Goal: Complete application form

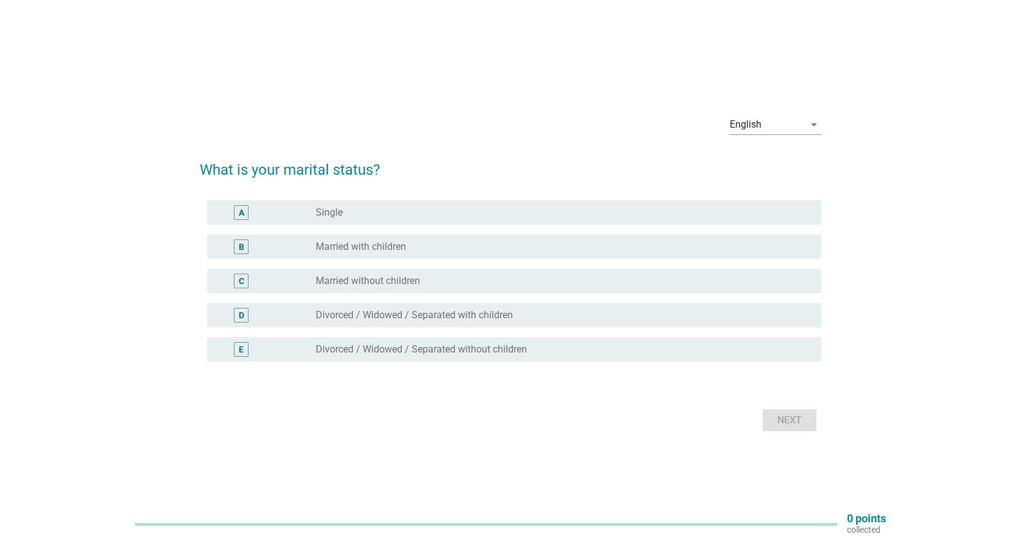
click at [394, 250] on label "Married with children" at bounding box center [361, 247] width 90 height 12
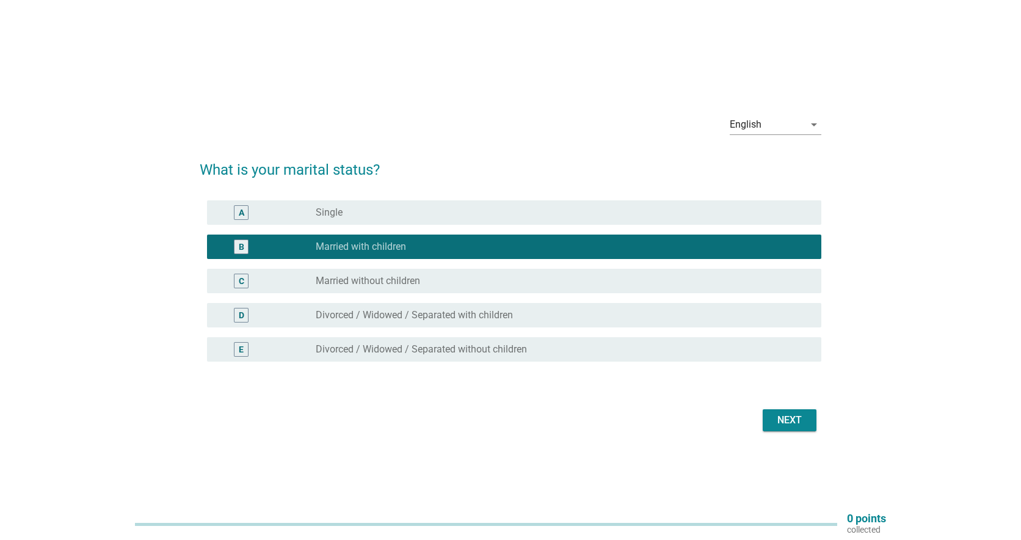
click at [802, 422] on div "Next" at bounding box center [789, 420] width 34 height 15
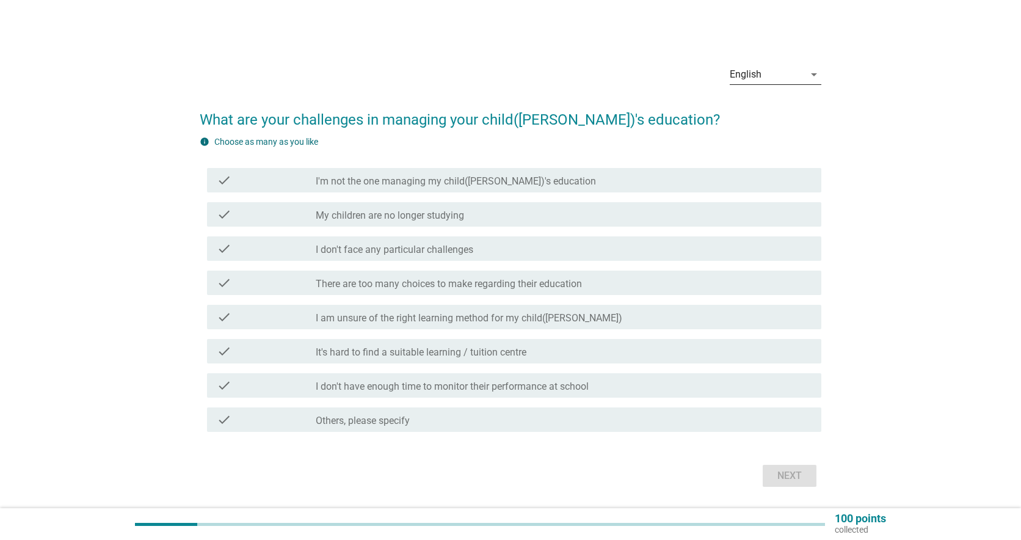
click at [812, 78] on icon "arrow_drop_down" at bounding box center [814, 74] width 15 height 15
click at [767, 118] on div "中文（简体）" at bounding box center [775, 113] width 72 height 15
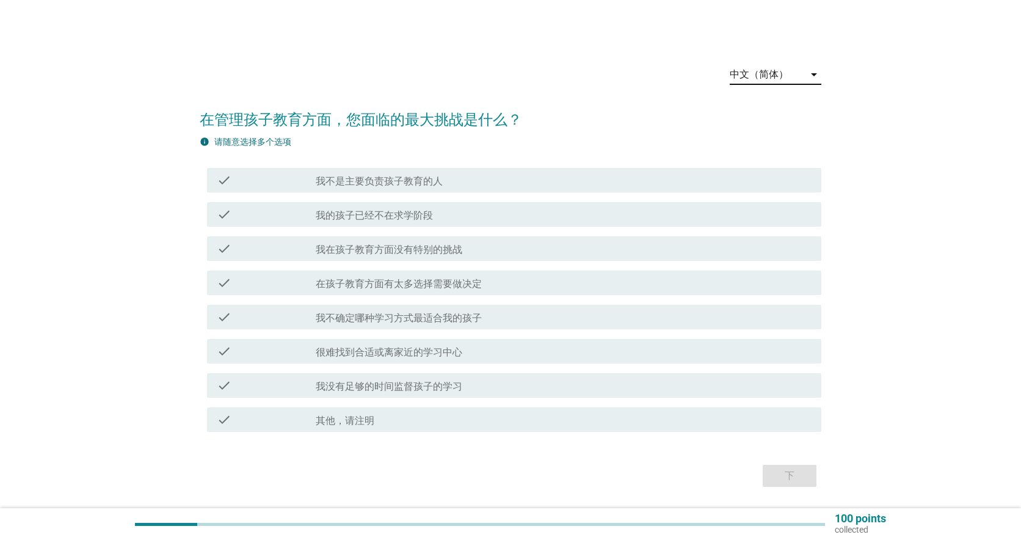
click at [426, 251] on label "我在孩子教育方面没有特别的挑战" at bounding box center [389, 250] width 147 height 12
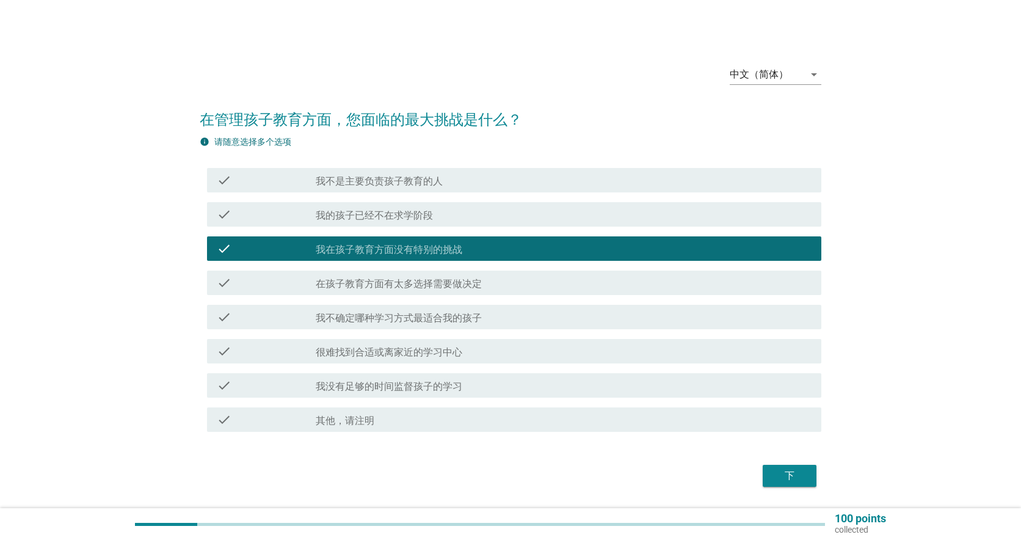
click at [353, 419] on label "其他，请注明" at bounding box center [345, 421] width 59 height 12
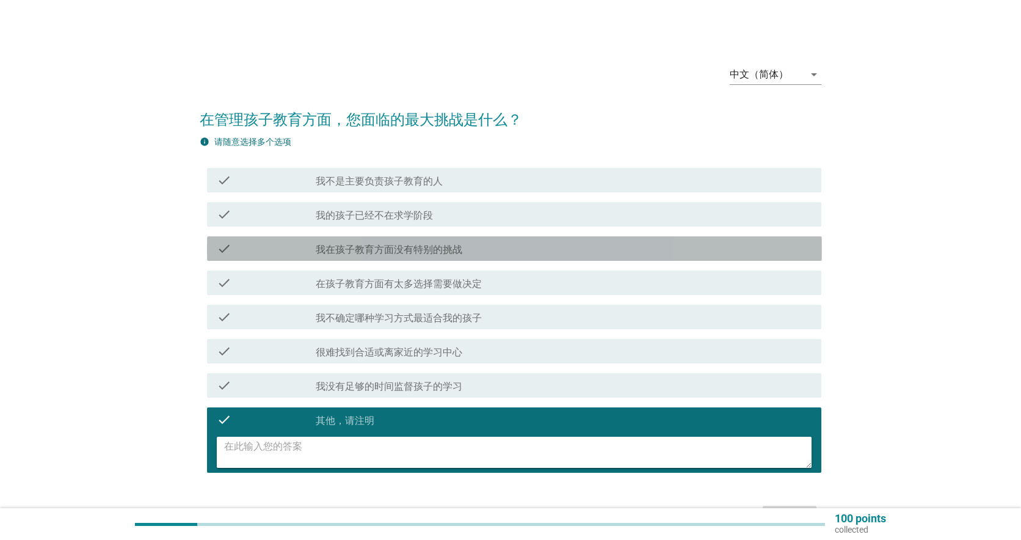
click at [372, 248] on label "我在孩子教育方面没有特别的挑战" at bounding box center [389, 250] width 147 height 12
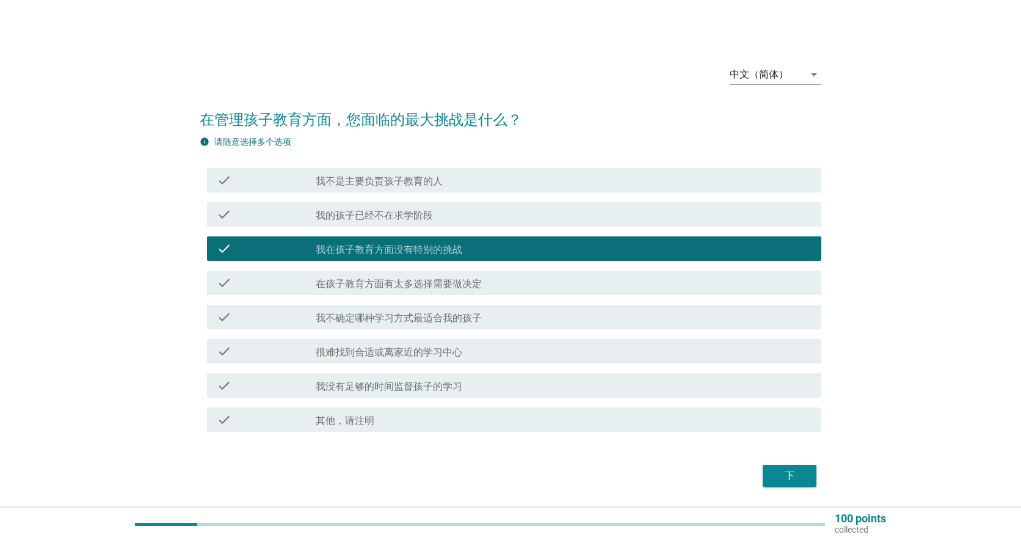
click at [794, 478] on div "下" at bounding box center [789, 475] width 34 height 15
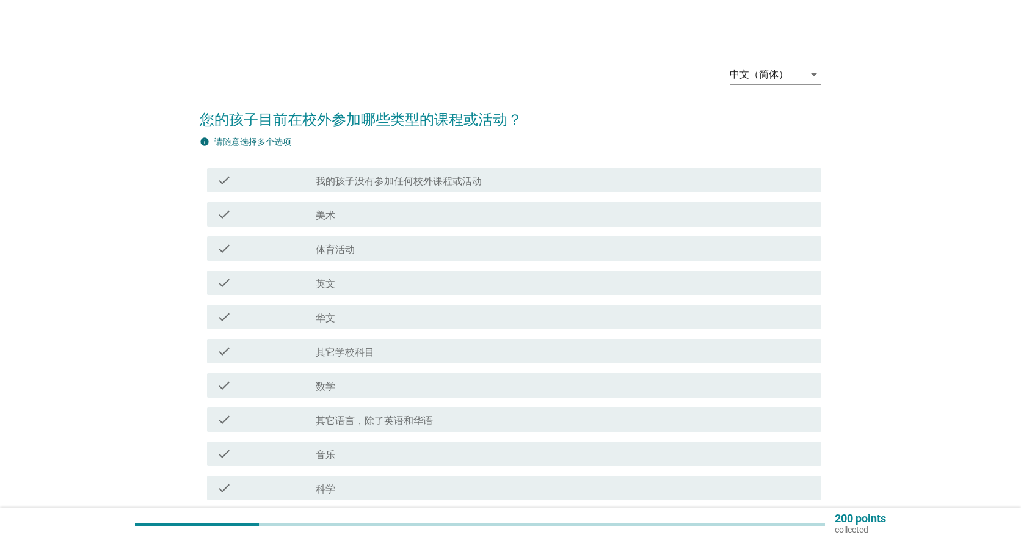
scroll to position [61, 0]
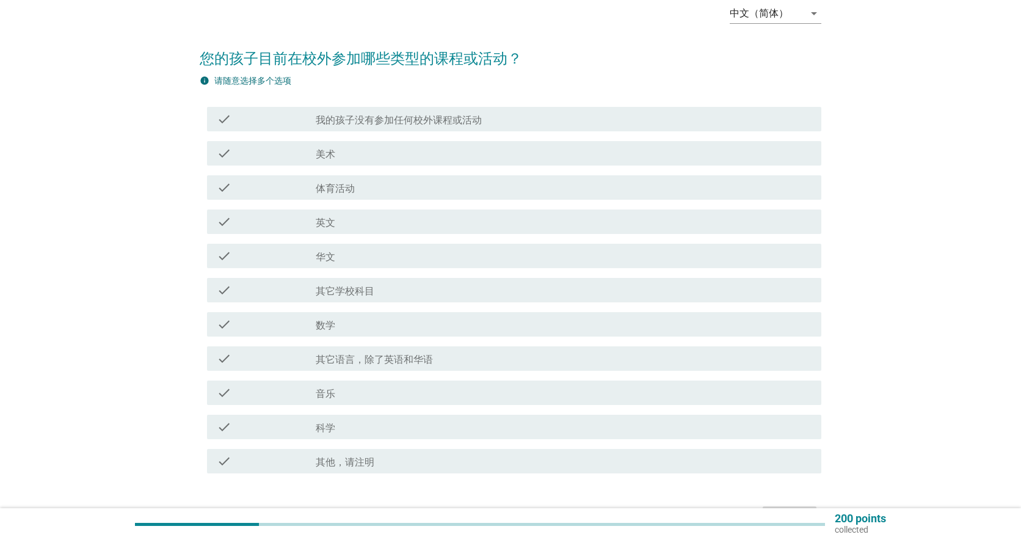
click at [352, 460] on label "其他，请注明" at bounding box center [345, 462] width 59 height 12
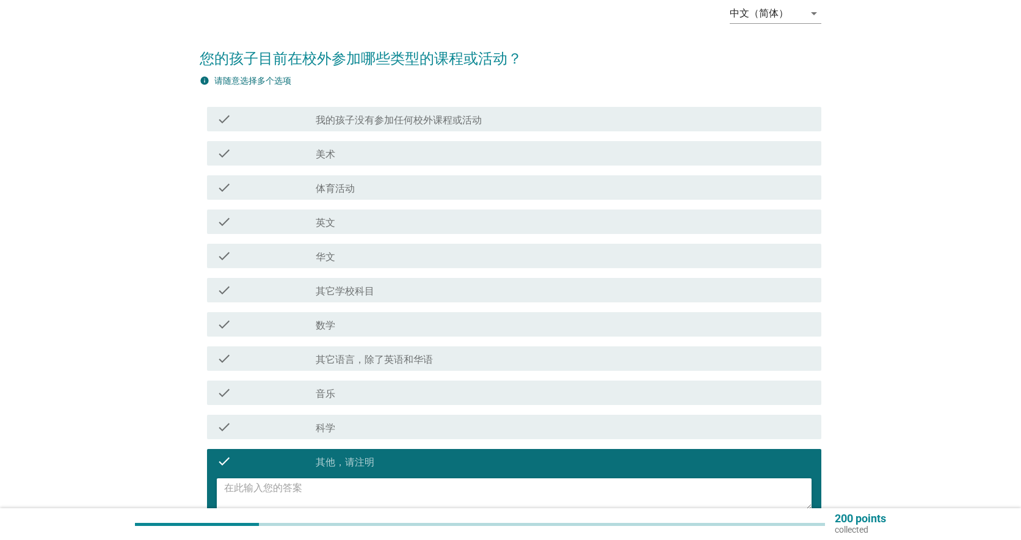
click at [349, 486] on textarea at bounding box center [518, 493] width 588 height 31
type textarea "D"
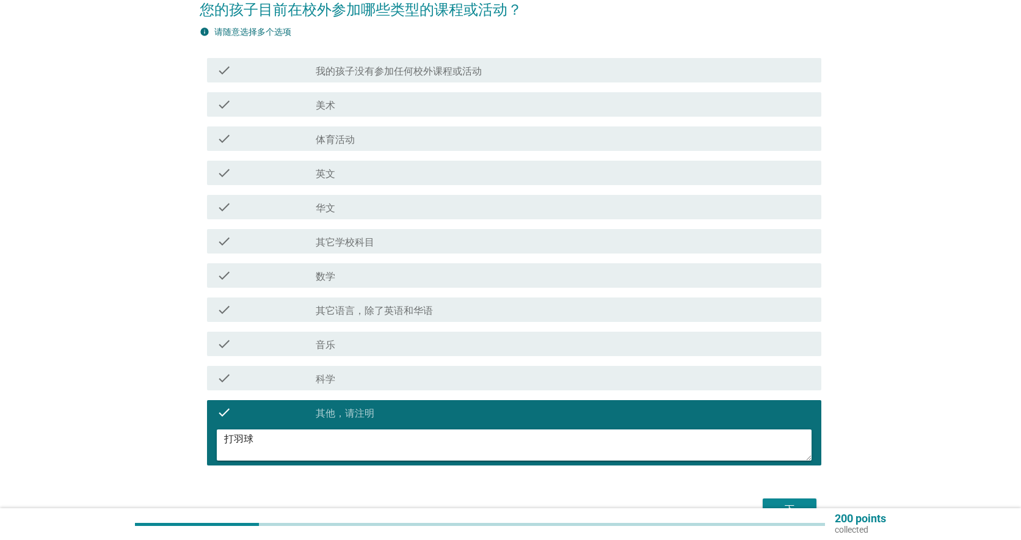
scroll to position [181, 0]
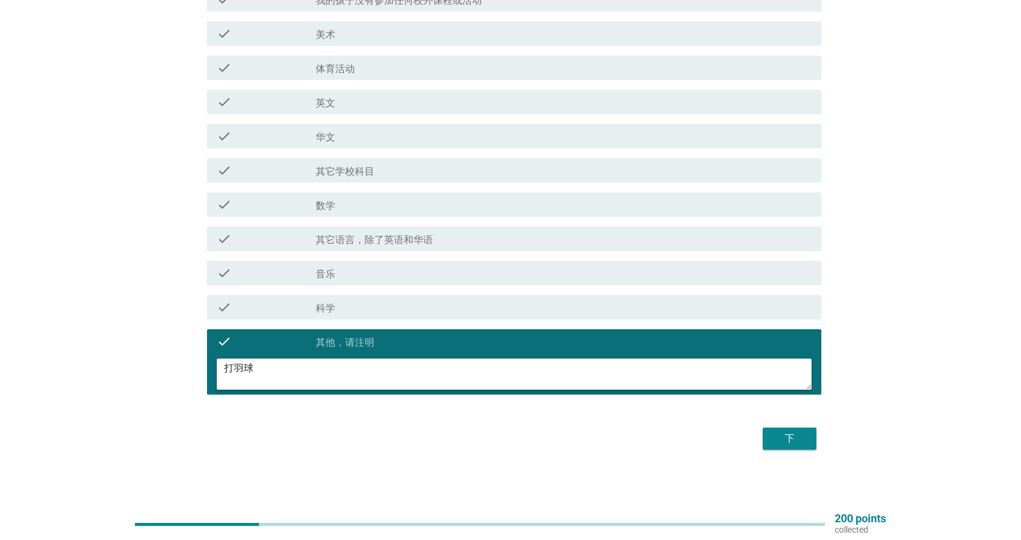
type textarea "打羽球"
click at [797, 440] on div "下" at bounding box center [789, 438] width 34 height 15
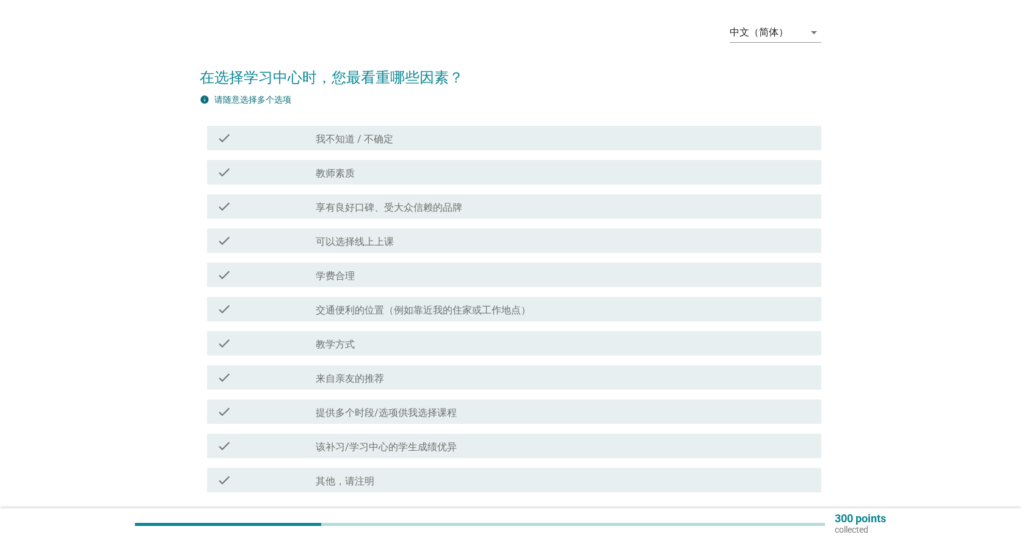
scroll to position [61, 0]
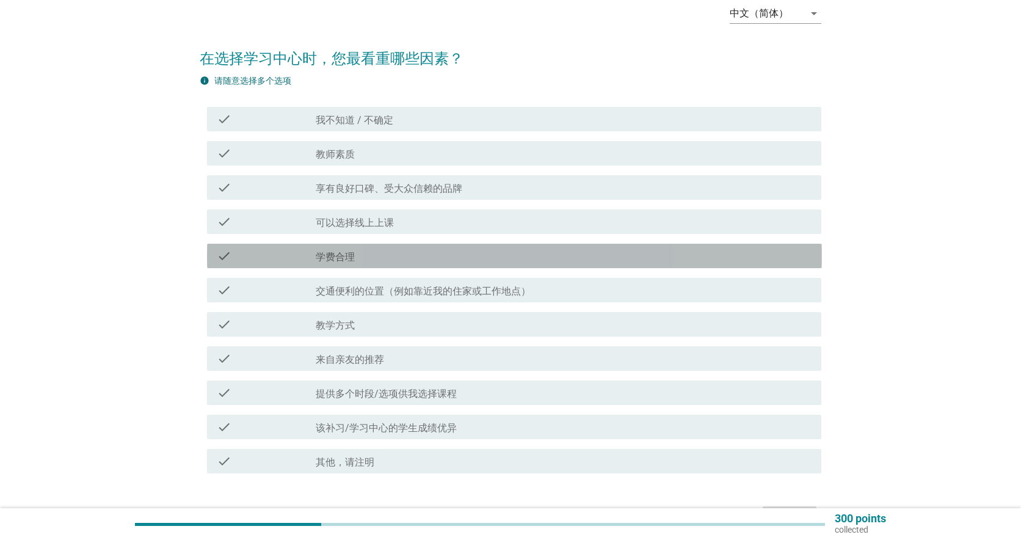
click at [368, 250] on div "check_box_outline_blank 学费合理" at bounding box center [564, 255] width 496 height 15
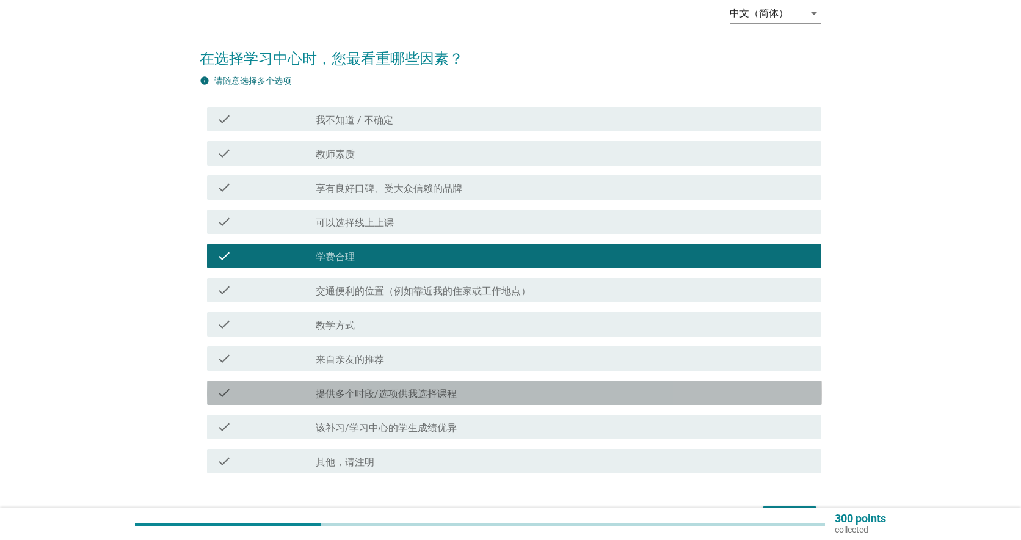
click at [466, 391] on div "check_box_outline_blank 提供多个时段/选项供我选择课程" at bounding box center [564, 392] width 496 height 15
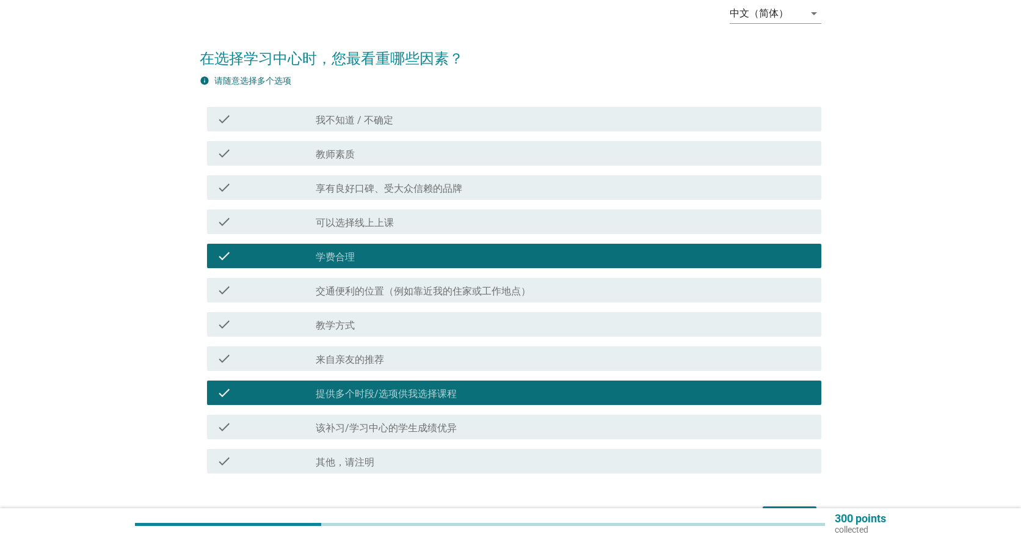
click at [397, 222] on div "check_box_outline_blank 可以选择线上上课" at bounding box center [564, 221] width 496 height 15
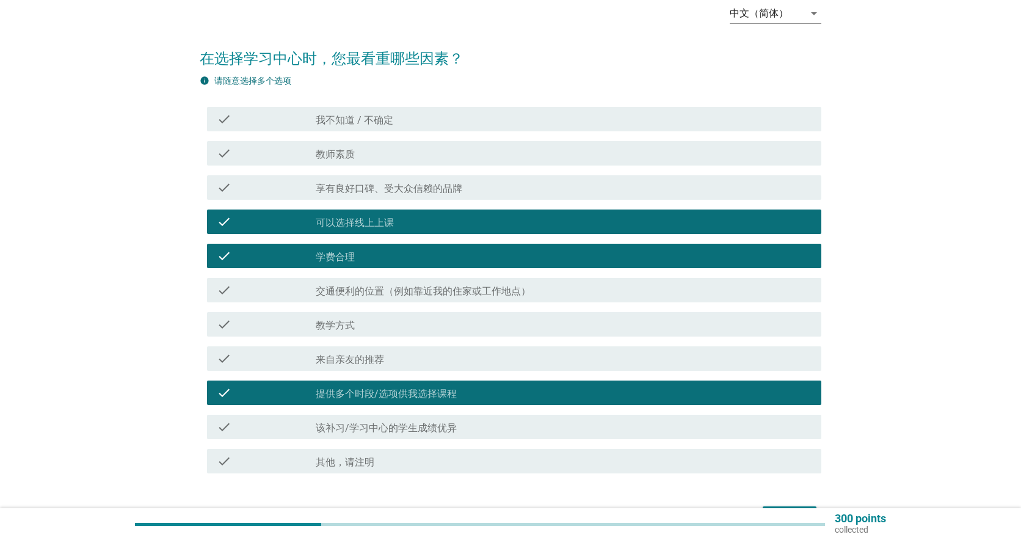
click at [365, 324] on div "check_box_outline_blank 教学方式" at bounding box center [564, 324] width 496 height 15
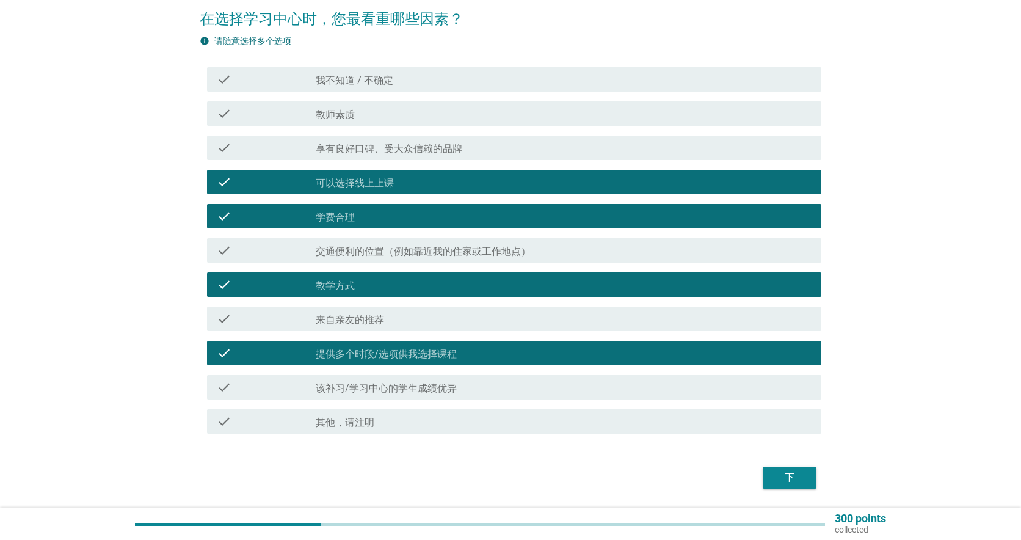
scroll to position [122, 0]
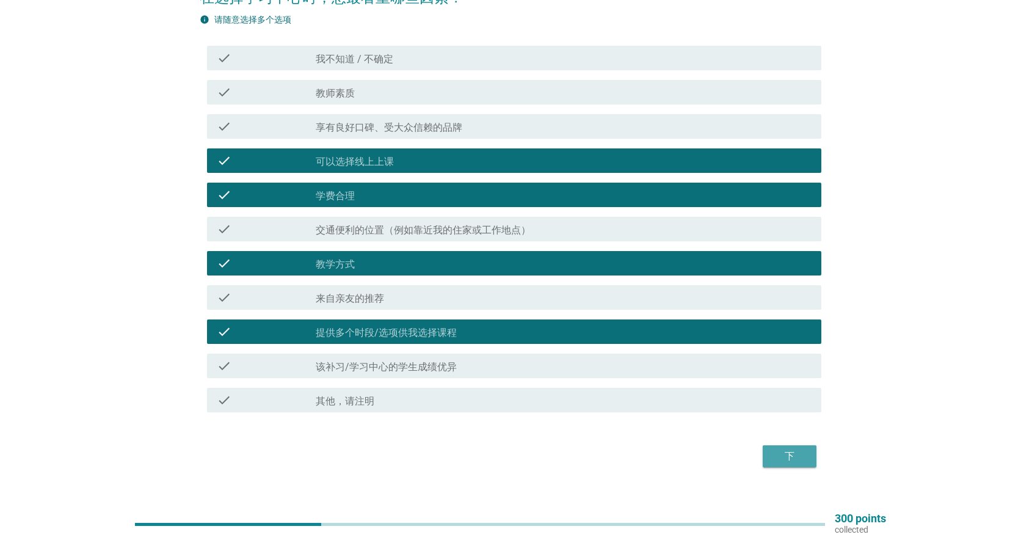
click at [796, 460] on div "下" at bounding box center [789, 456] width 34 height 15
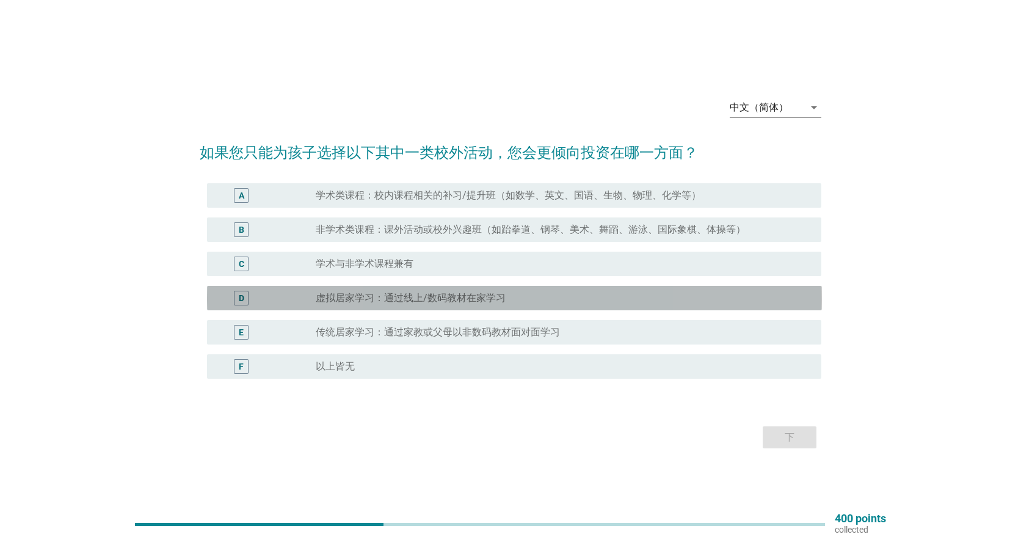
click at [525, 297] on div "radio_button_unchecked 虚拟居家学习：通过线上/数码教材在家学习" at bounding box center [559, 298] width 486 height 12
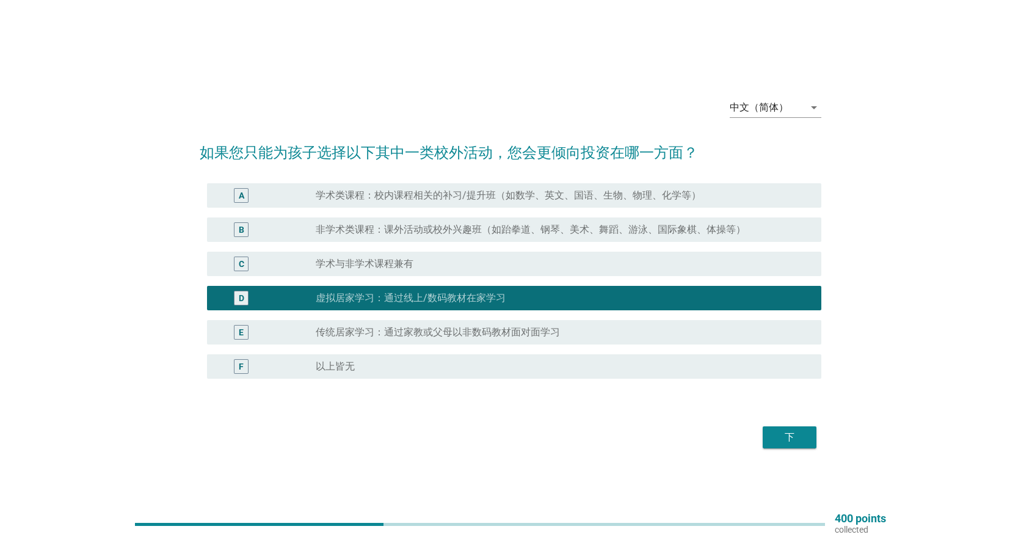
click at [376, 197] on label "学术类课程：校内课程相关的补习/提升班（如数学、英文、国语、生物、物理、化学等）" at bounding box center [508, 195] width 385 height 12
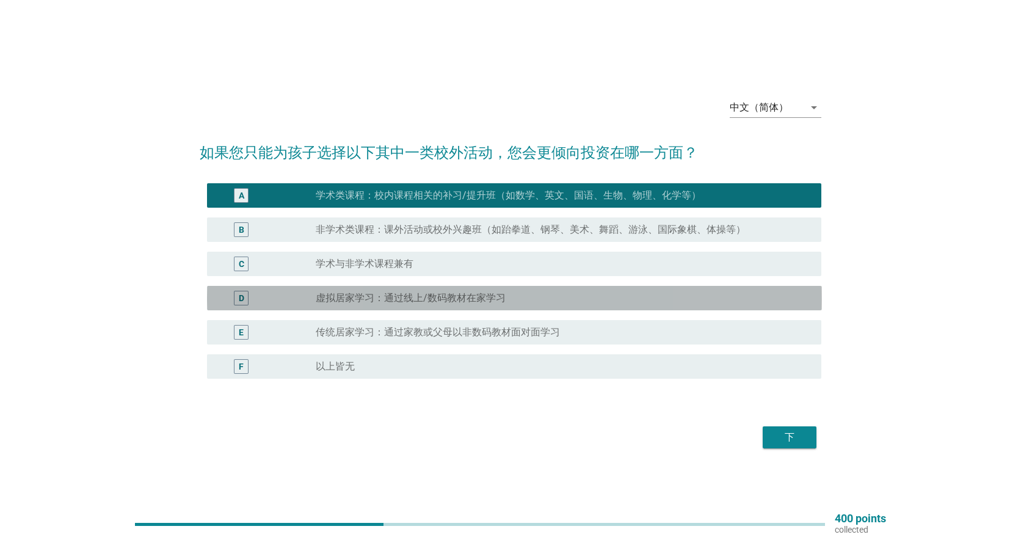
click at [388, 300] on label "虚拟居家学习：通过线上/数码教材在家学习" at bounding box center [411, 298] width 190 height 12
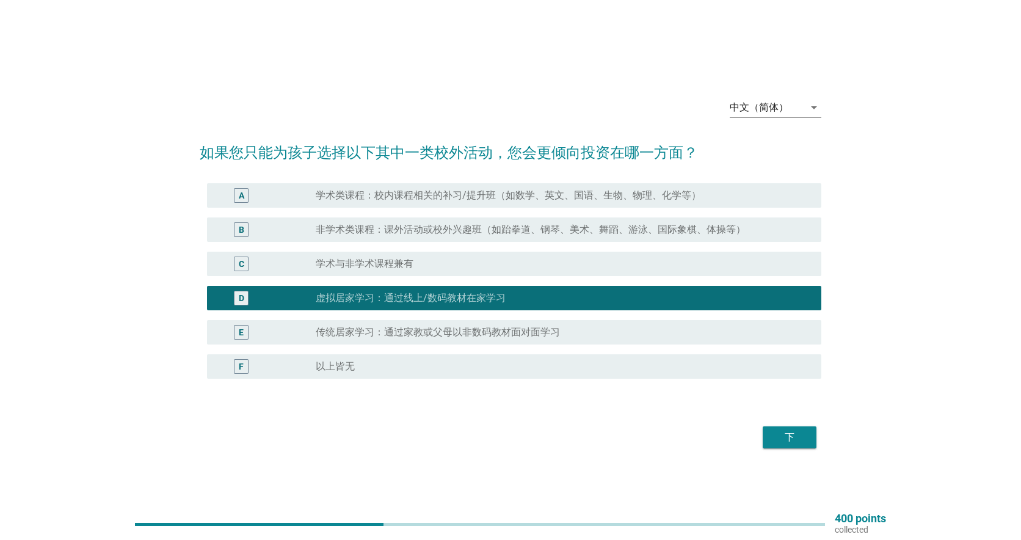
click at [787, 430] on div "下" at bounding box center [789, 437] width 34 height 15
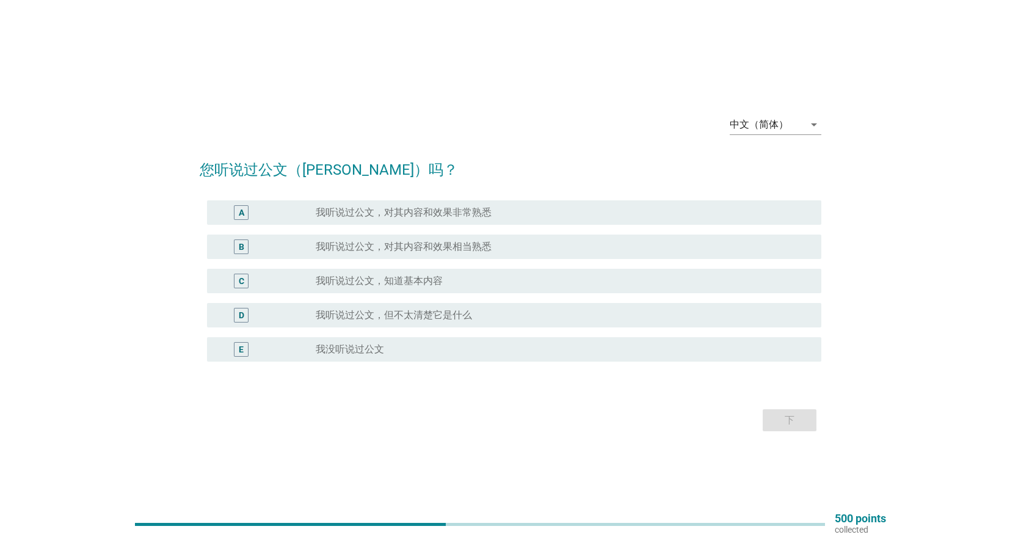
click at [462, 314] on label "我听说过公文，但不太清楚它是什么" at bounding box center [394, 315] width 156 height 12
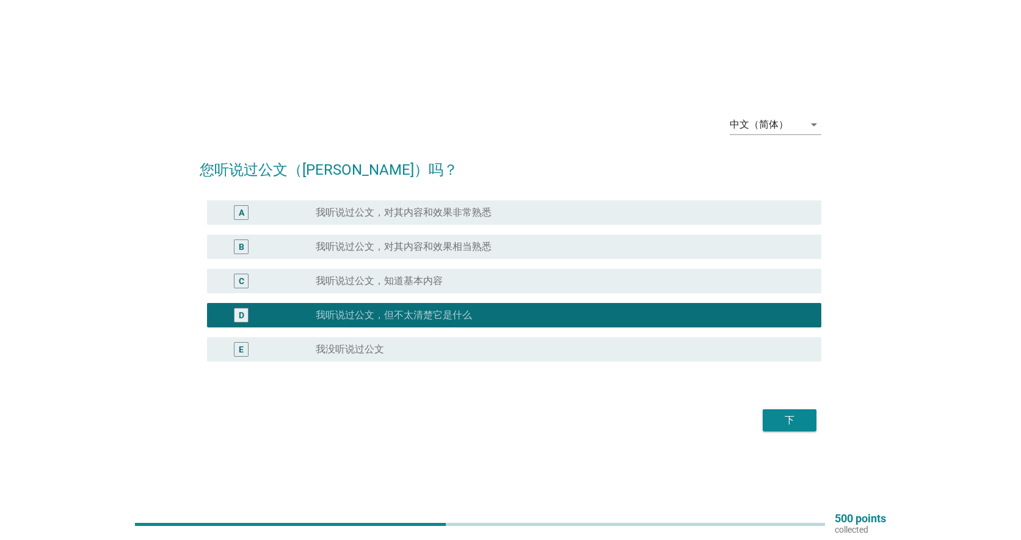
click at [788, 420] on div "下" at bounding box center [789, 420] width 34 height 15
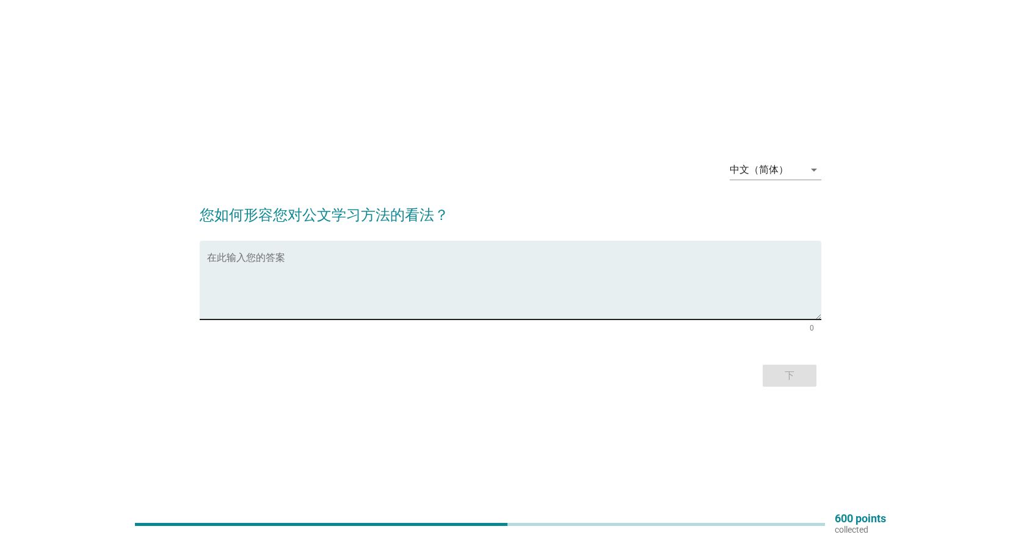
click at [297, 305] on textarea "在此输入您的答案" at bounding box center [514, 287] width 615 height 64
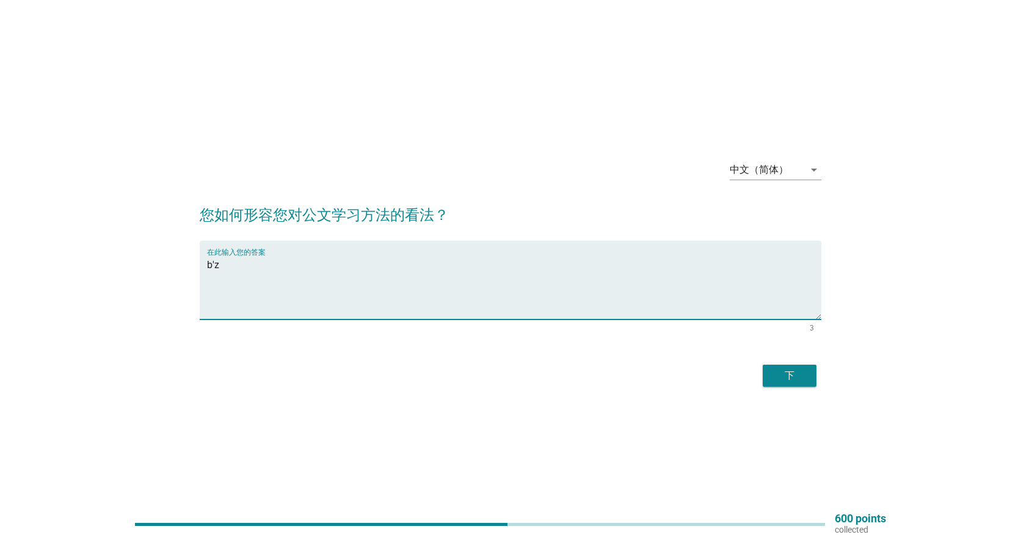
type textarea "b"
click at [209, 269] on textarea "在此输入您的答案" at bounding box center [514, 287] width 615 height 64
type textarea "就是自由"
click at [779, 372] on div "下" at bounding box center [789, 375] width 34 height 15
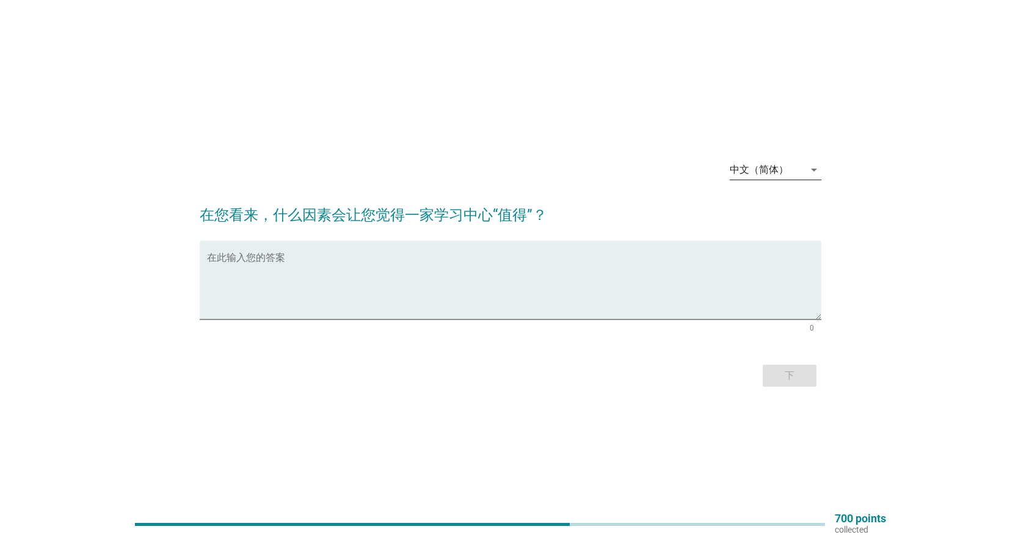
click at [755, 167] on div "中文（简体）" at bounding box center [759, 169] width 59 height 11
click at [750, 178] on div "English" at bounding box center [775, 179] width 72 height 15
click at [766, 171] on div "English" at bounding box center [767, 170] width 74 height 20
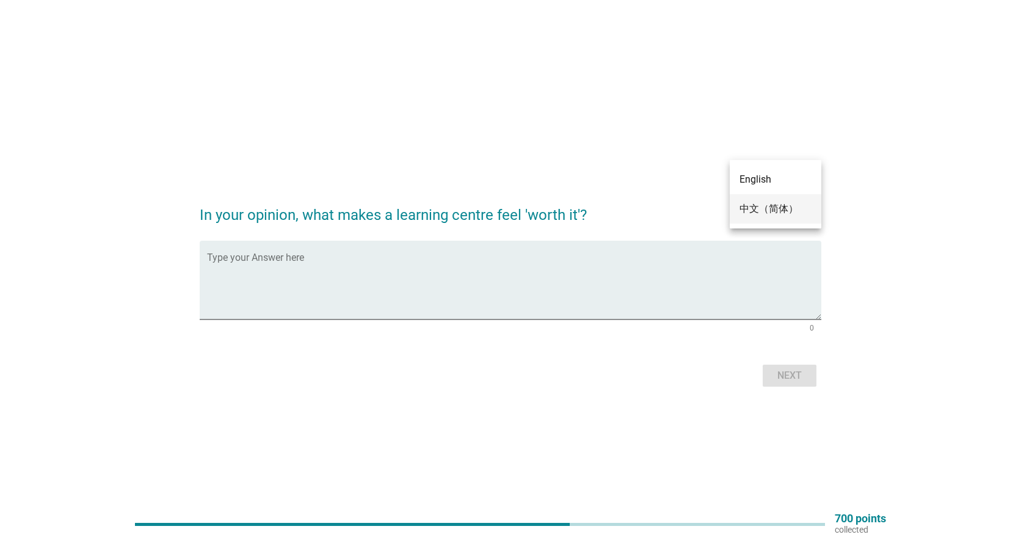
click at [764, 208] on div "中文（简体）" at bounding box center [775, 208] width 72 height 15
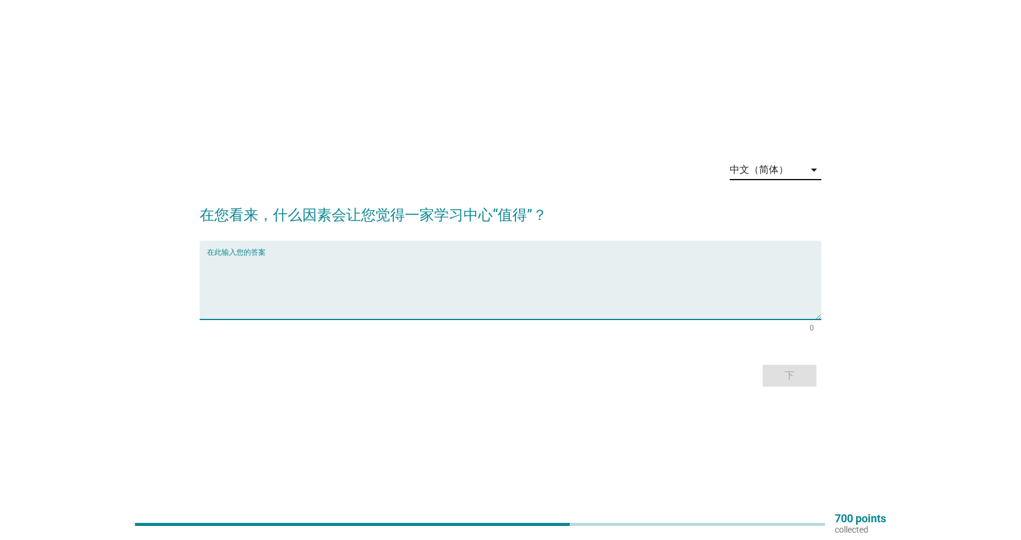
click at [275, 275] on textarea "在此输入您的答案" at bounding box center [514, 287] width 615 height 64
type textarea "z"
type textarea "费用和教学态度"
click at [780, 372] on div "下" at bounding box center [789, 375] width 34 height 15
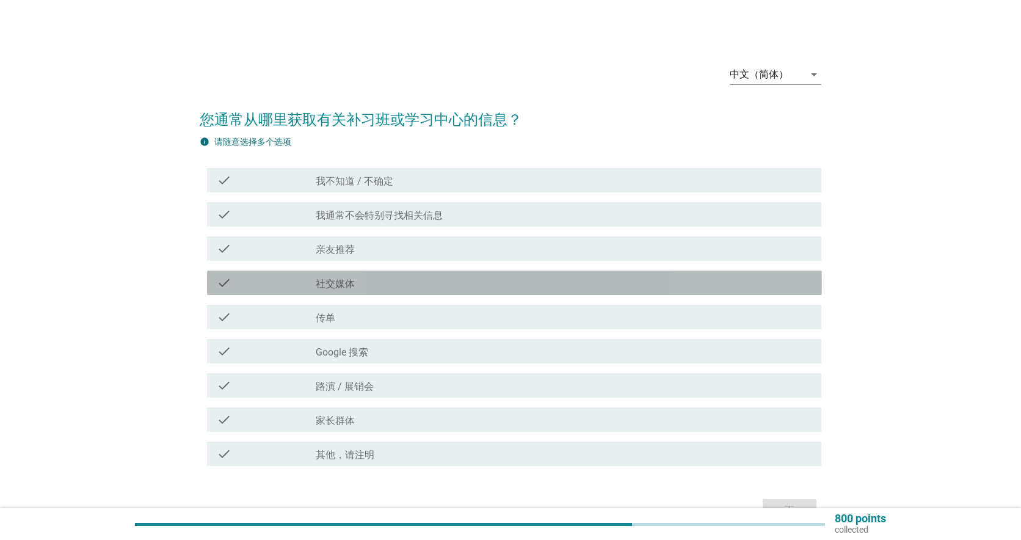
click at [346, 279] on label "社交媒体" at bounding box center [335, 284] width 39 height 12
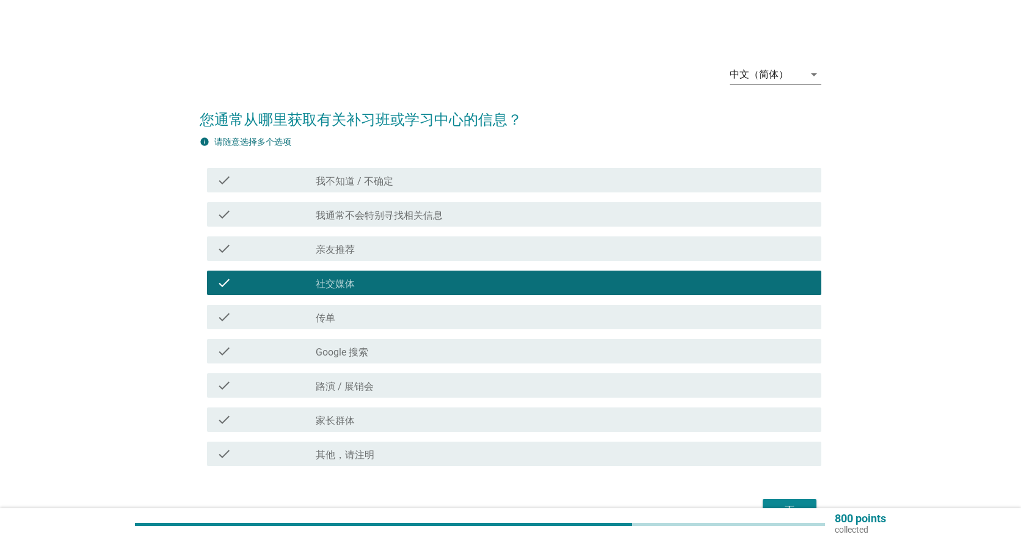
click at [353, 317] on div "check_box_outline_blank 传单" at bounding box center [564, 317] width 496 height 15
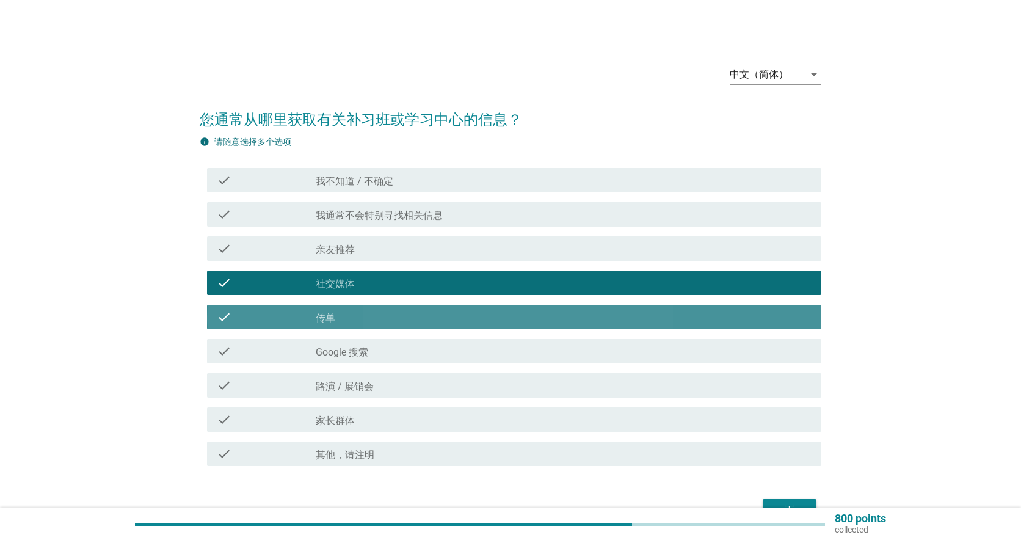
click at [353, 317] on div "check_box_outline_blank 传单" at bounding box center [564, 317] width 496 height 15
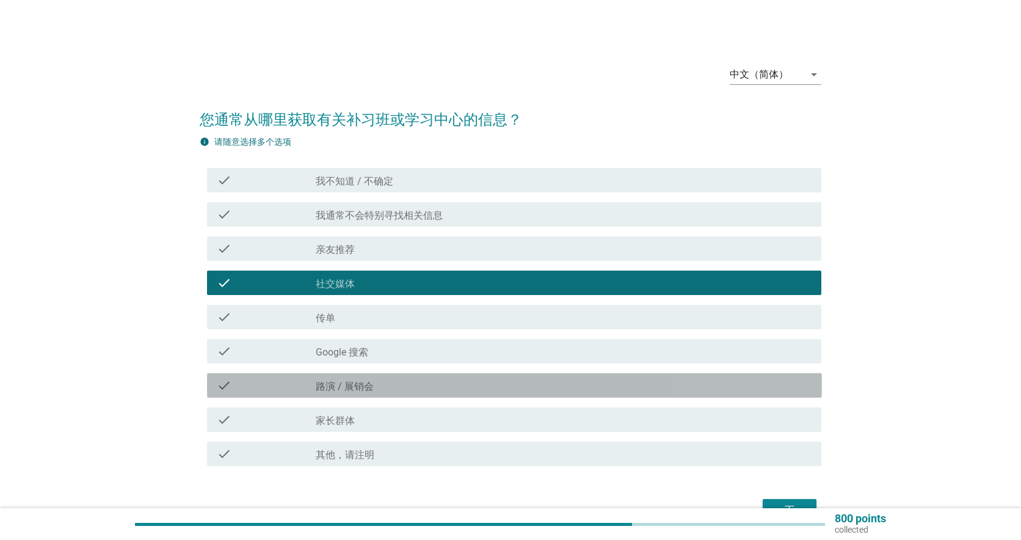
click at [360, 385] on label "路演 / 展销会" at bounding box center [345, 386] width 58 height 12
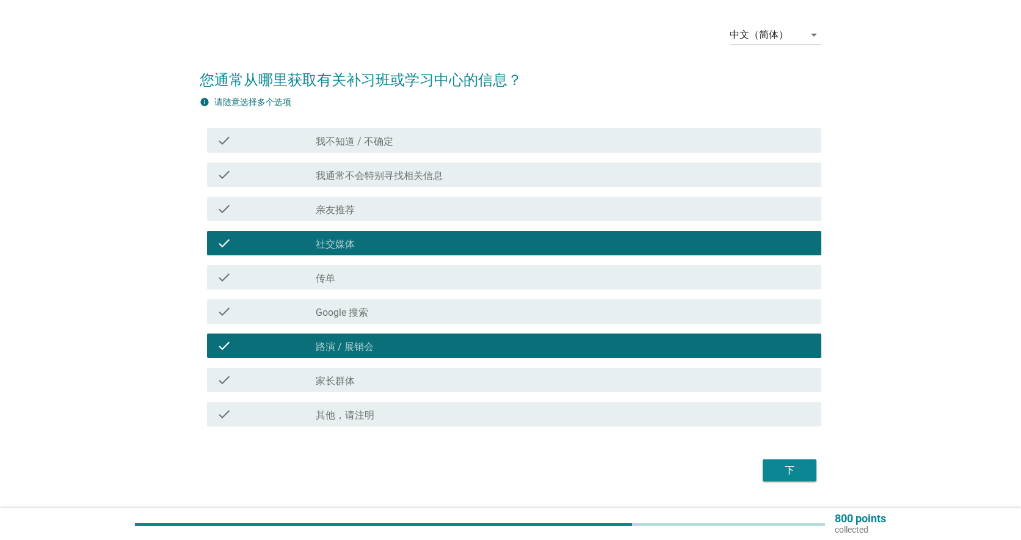
scroll to position [61, 0]
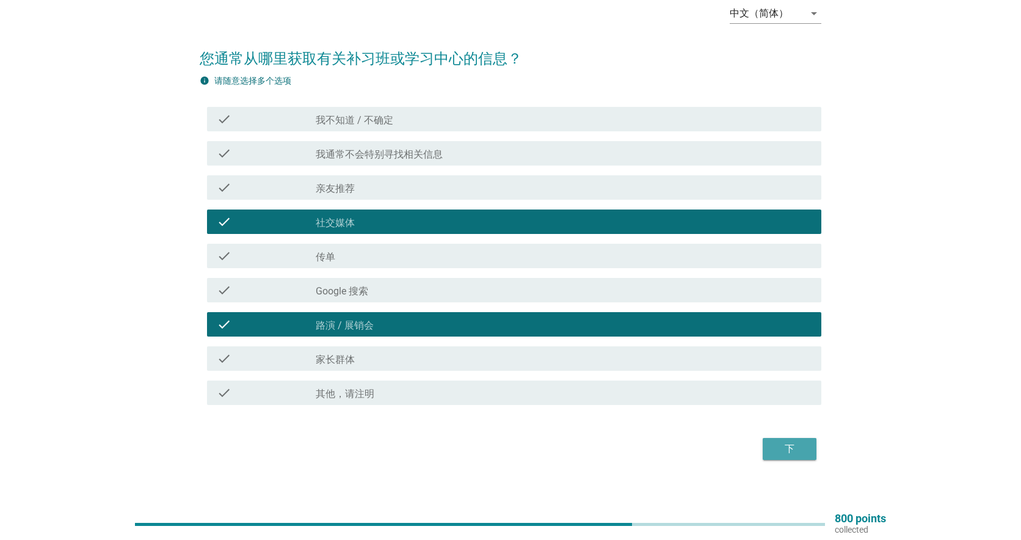
click at [793, 452] on div "下" at bounding box center [789, 448] width 34 height 15
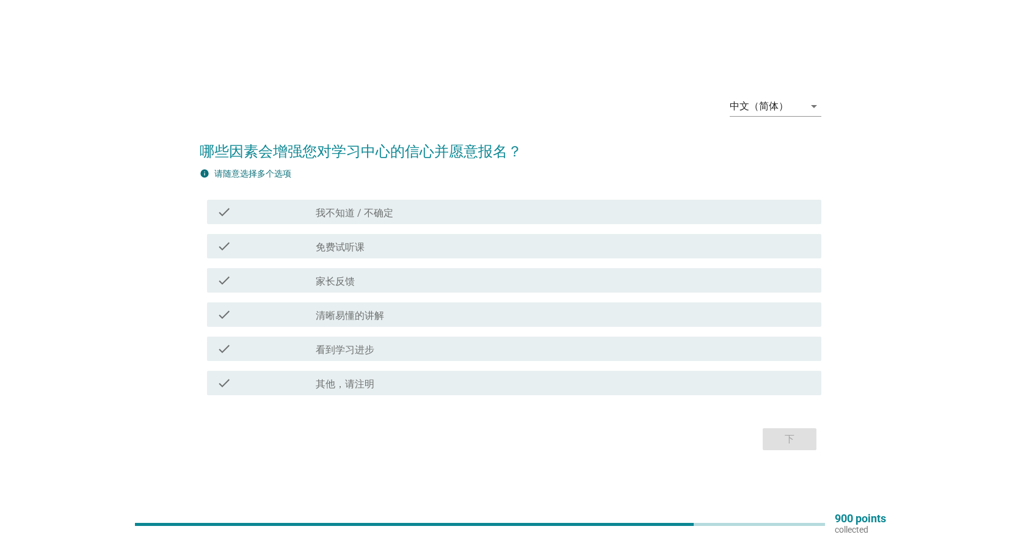
click at [388, 250] on div "check_box_outline_blank 免费试听课" at bounding box center [564, 246] width 496 height 15
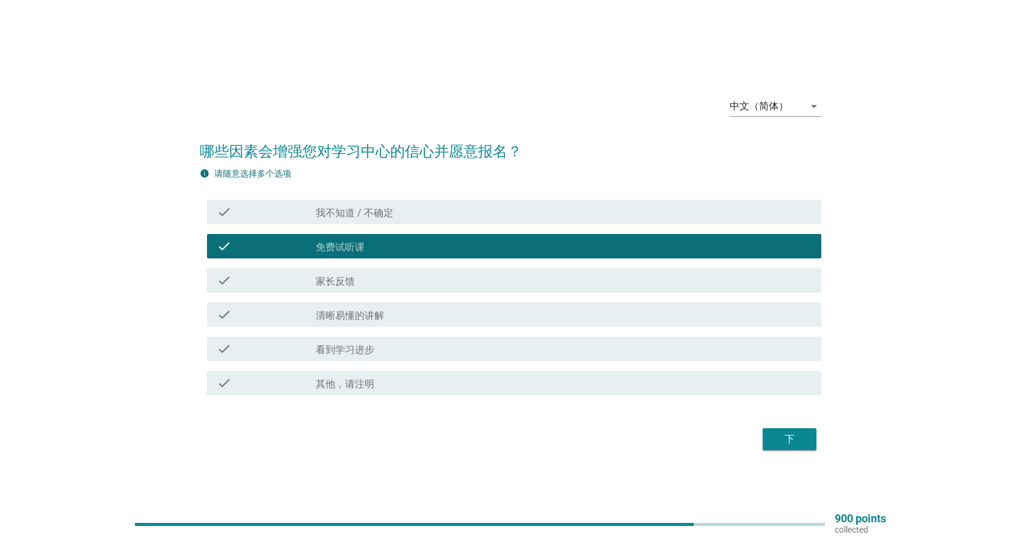
click at [366, 317] on label "清晰易懂的讲解" at bounding box center [350, 316] width 68 height 12
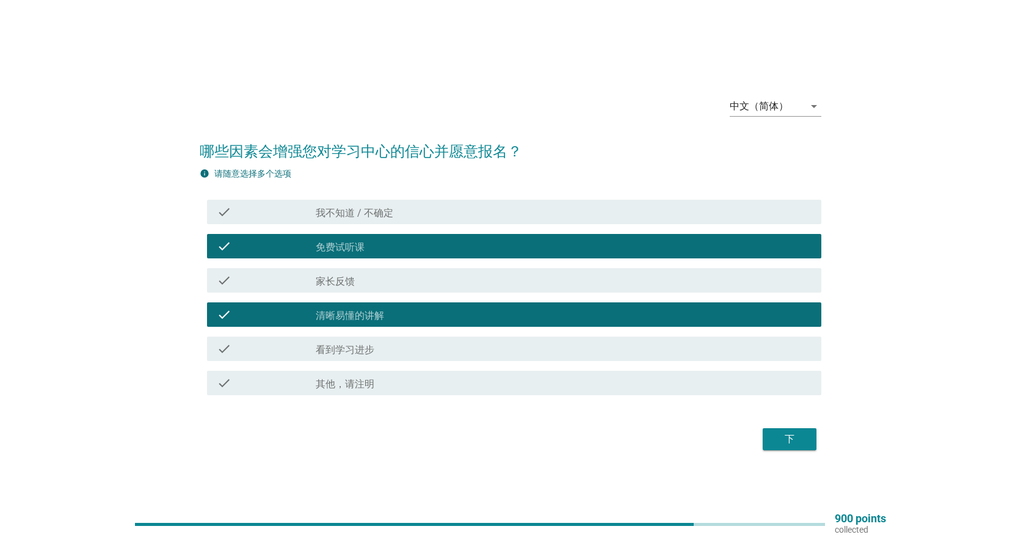
click at [803, 449] on button "下" at bounding box center [790, 439] width 54 height 22
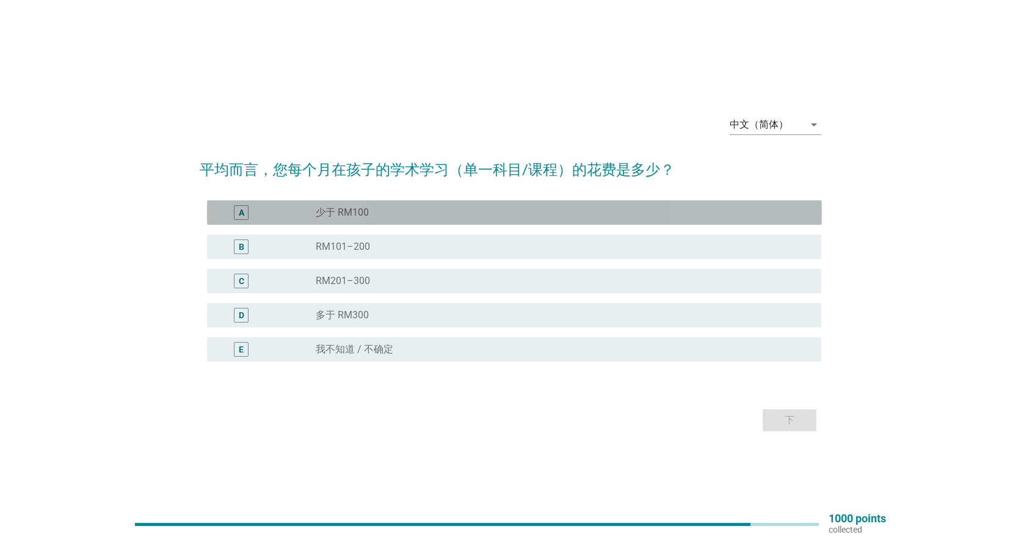
click at [349, 214] on label "少于 RM100" at bounding box center [342, 212] width 53 height 12
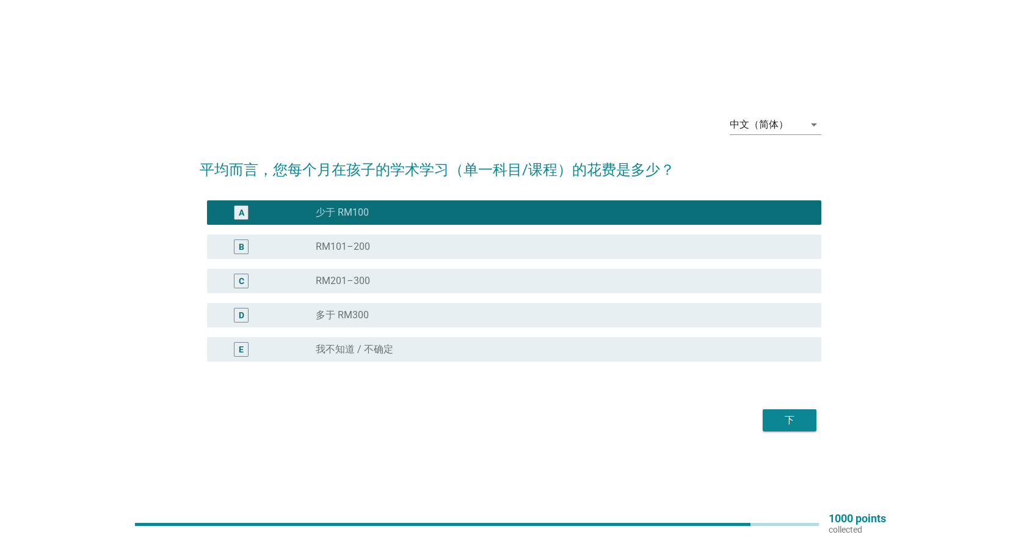
click at [778, 418] on div "下" at bounding box center [789, 420] width 34 height 15
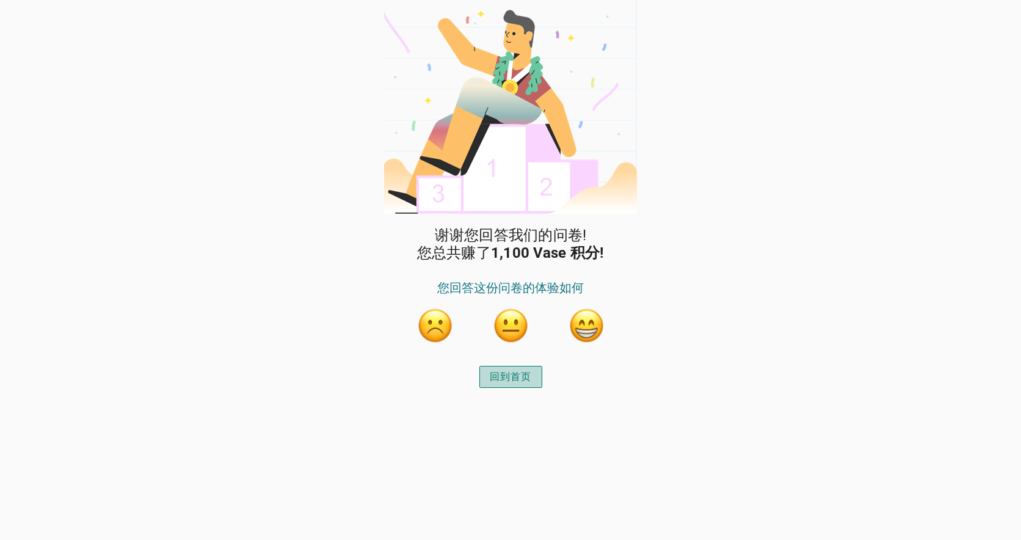
click at [498, 372] on div "回到首页" at bounding box center [511, 376] width 42 height 15
